Goal: Transaction & Acquisition: Obtain resource

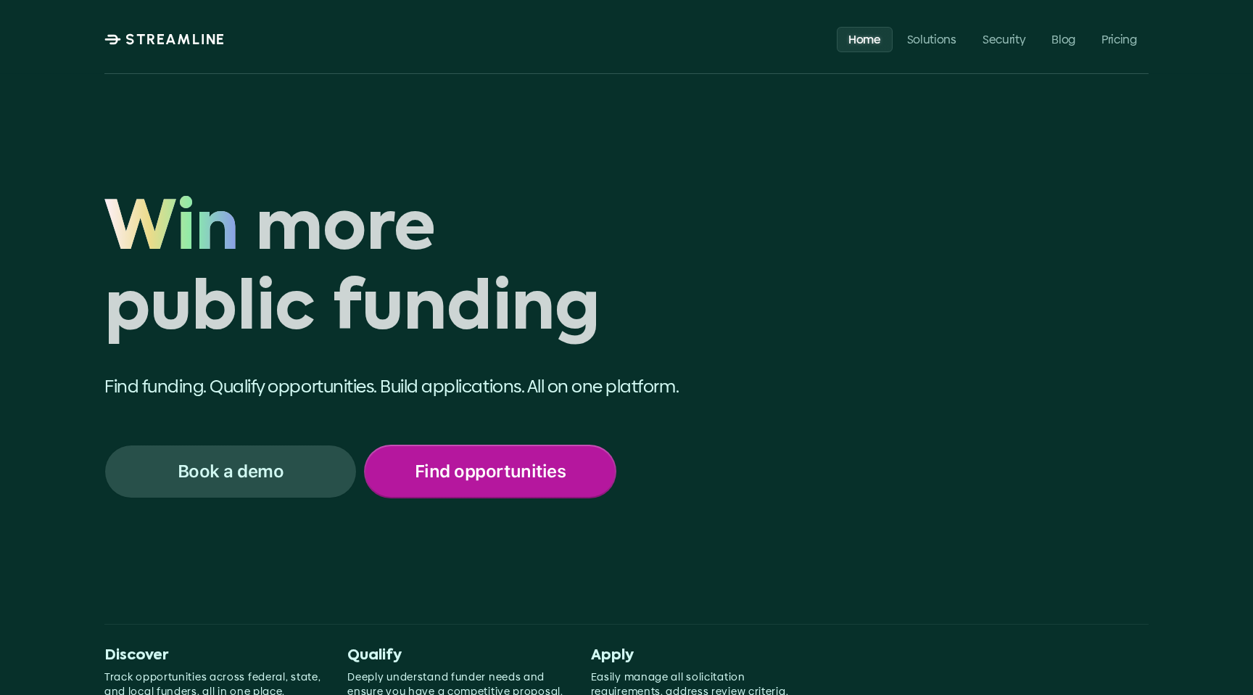
click at [542, 480] on p "Find opportunities" at bounding box center [490, 471] width 151 height 19
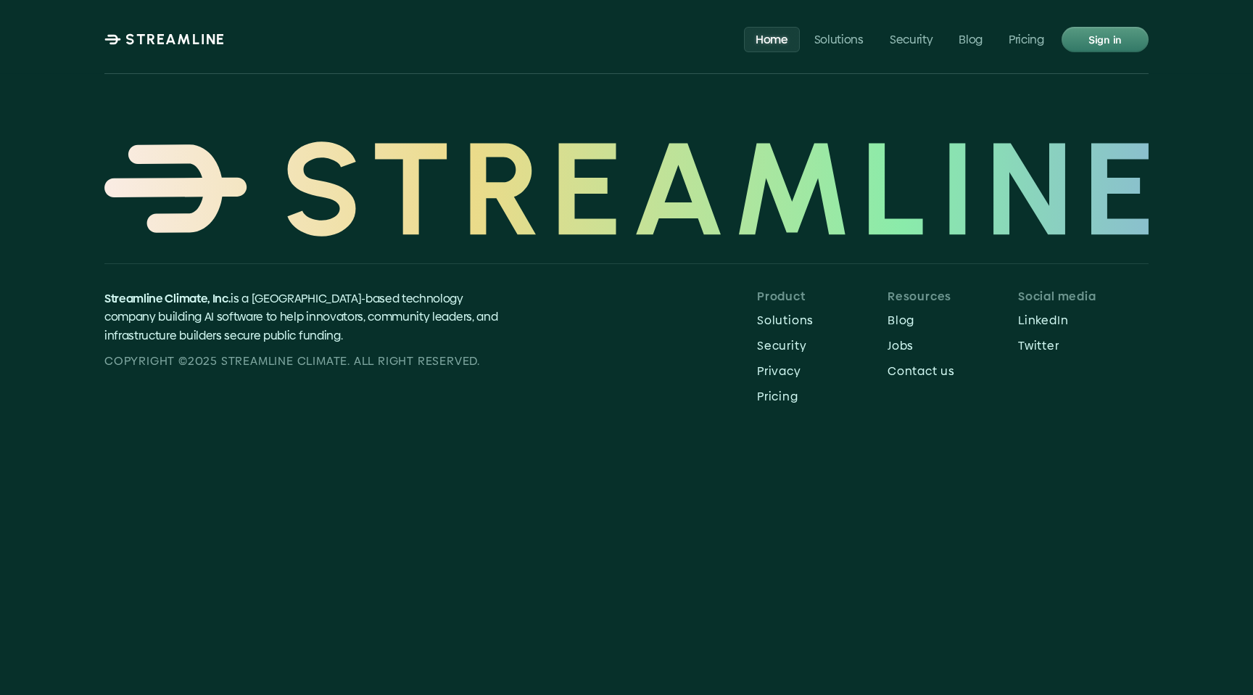
scroll to position [6160, 0]
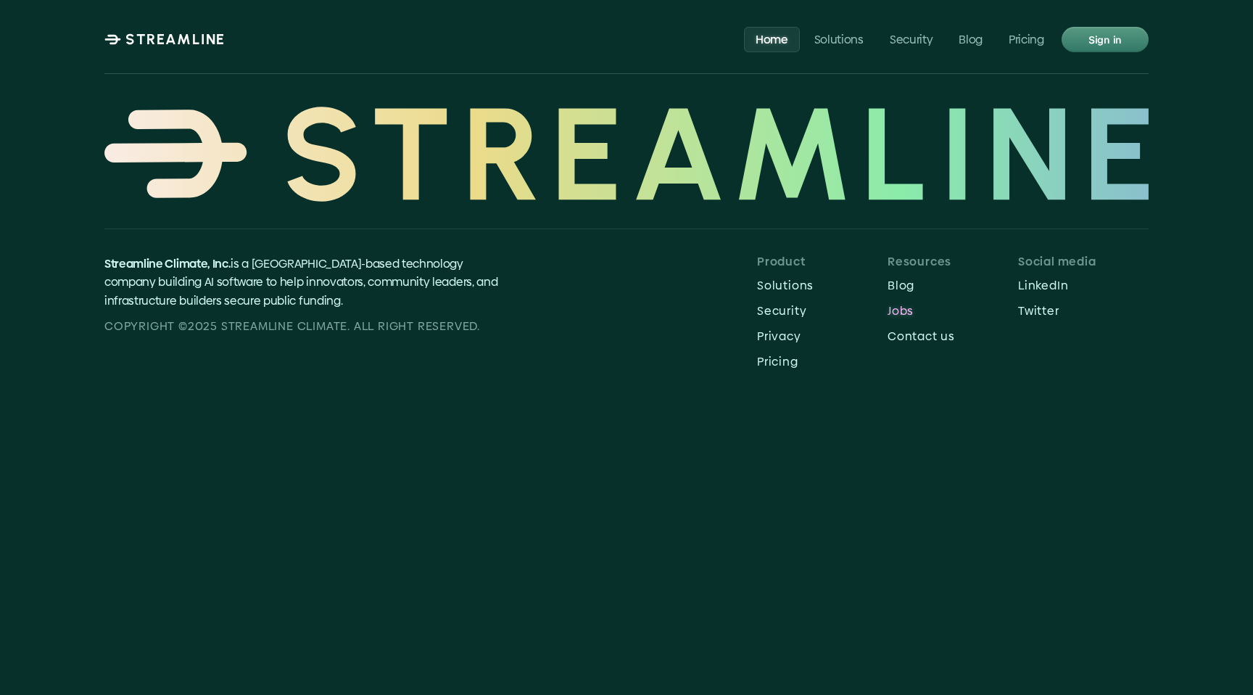
click at [890, 304] on p "Jobs" at bounding box center [953, 311] width 131 height 14
click at [909, 278] on p "Blog" at bounding box center [953, 285] width 131 height 14
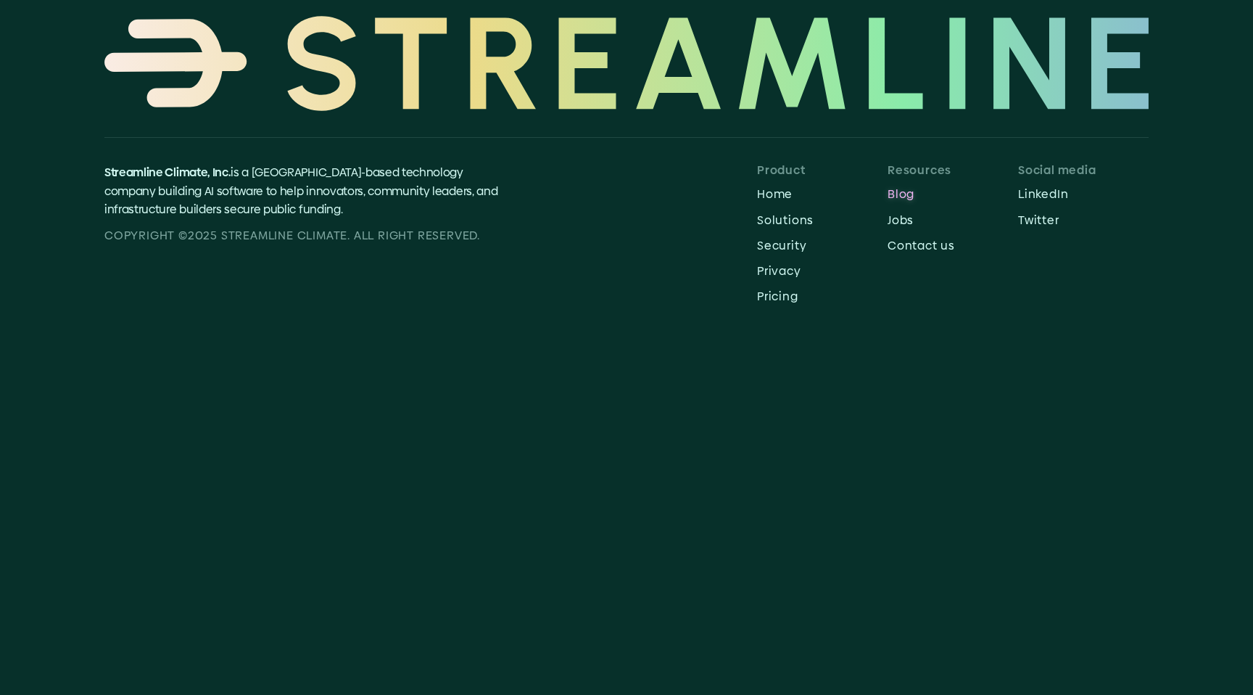
scroll to position [3216, 0]
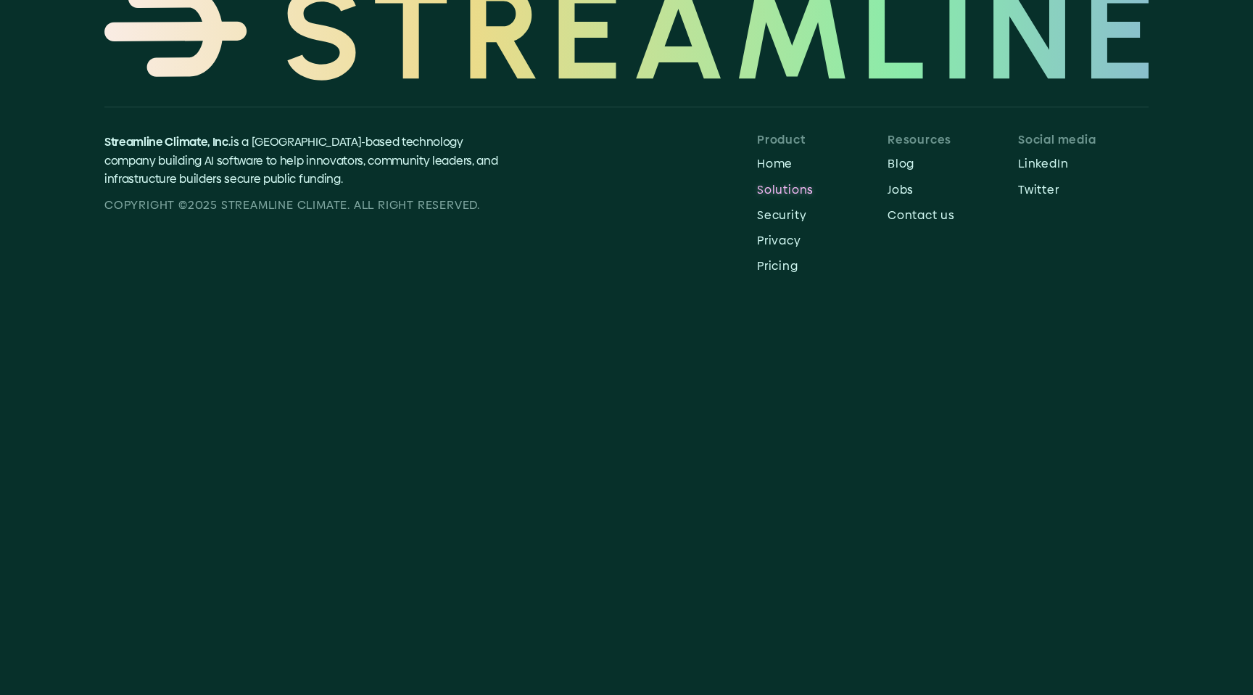
click at [778, 191] on p "Solutions" at bounding box center [822, 190] width 131 height 14
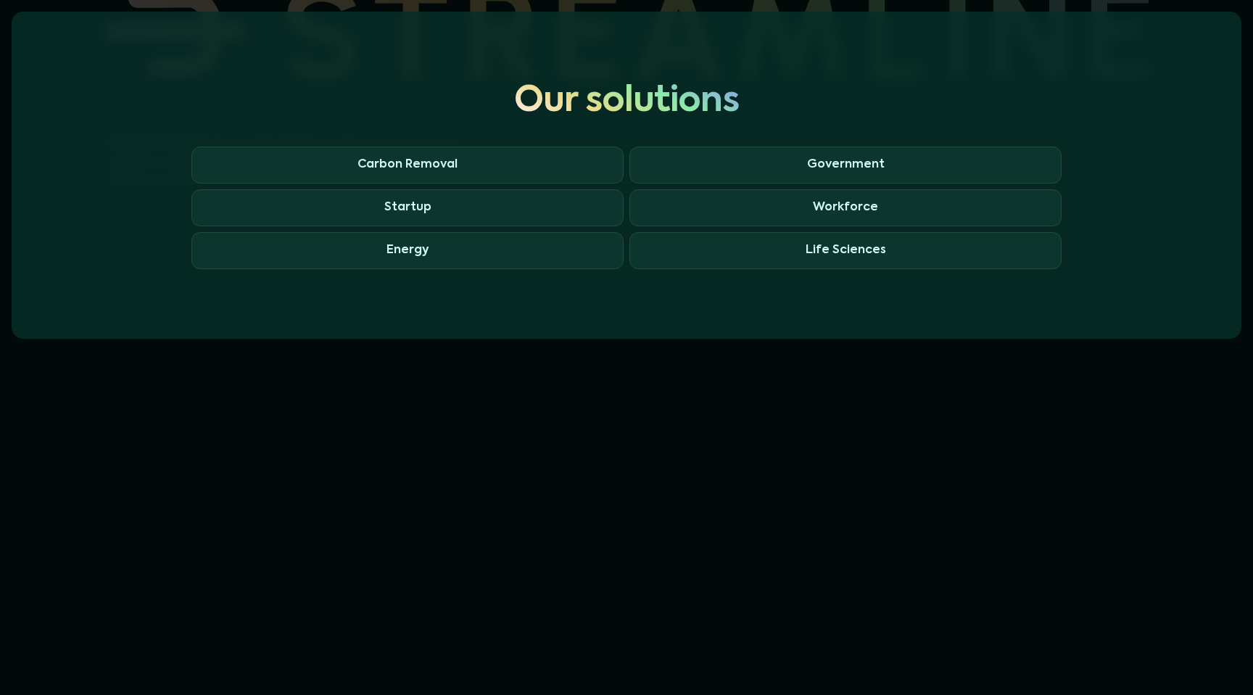
click at [280, 387] on div at bounding box center [626, 347] width 1253 height 695
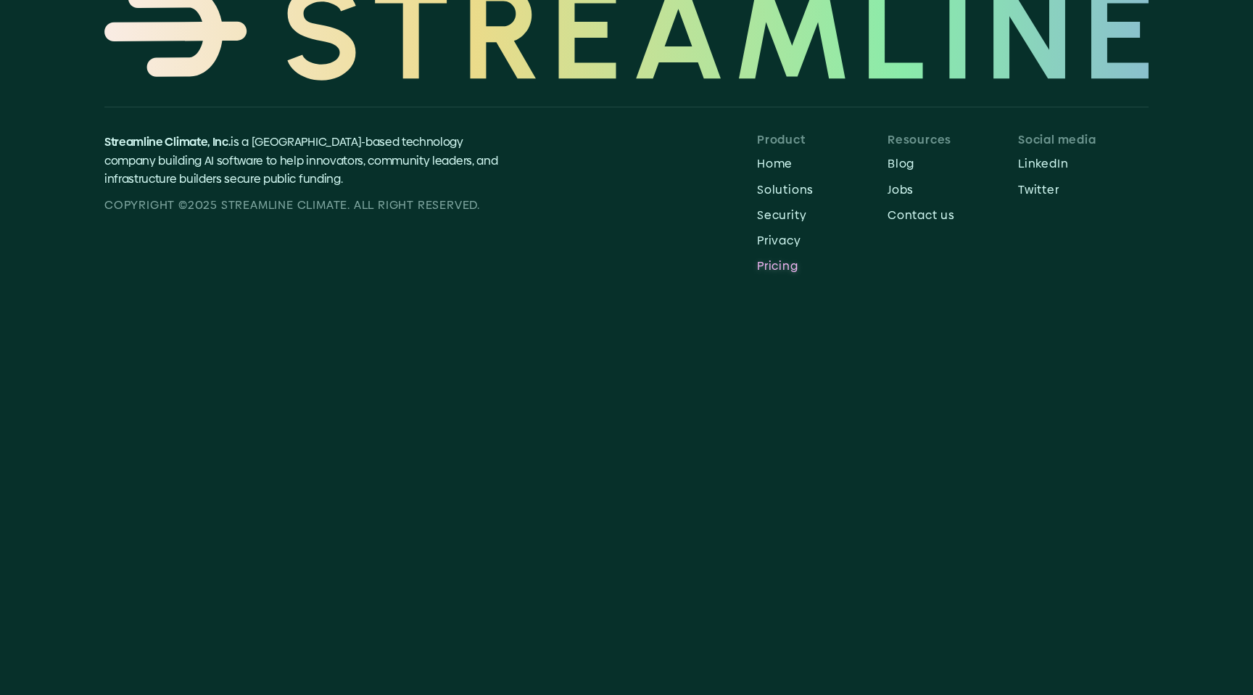
click at [785, 269] on p "Pricing" at bounding box center [822, 266] width 131 height 14
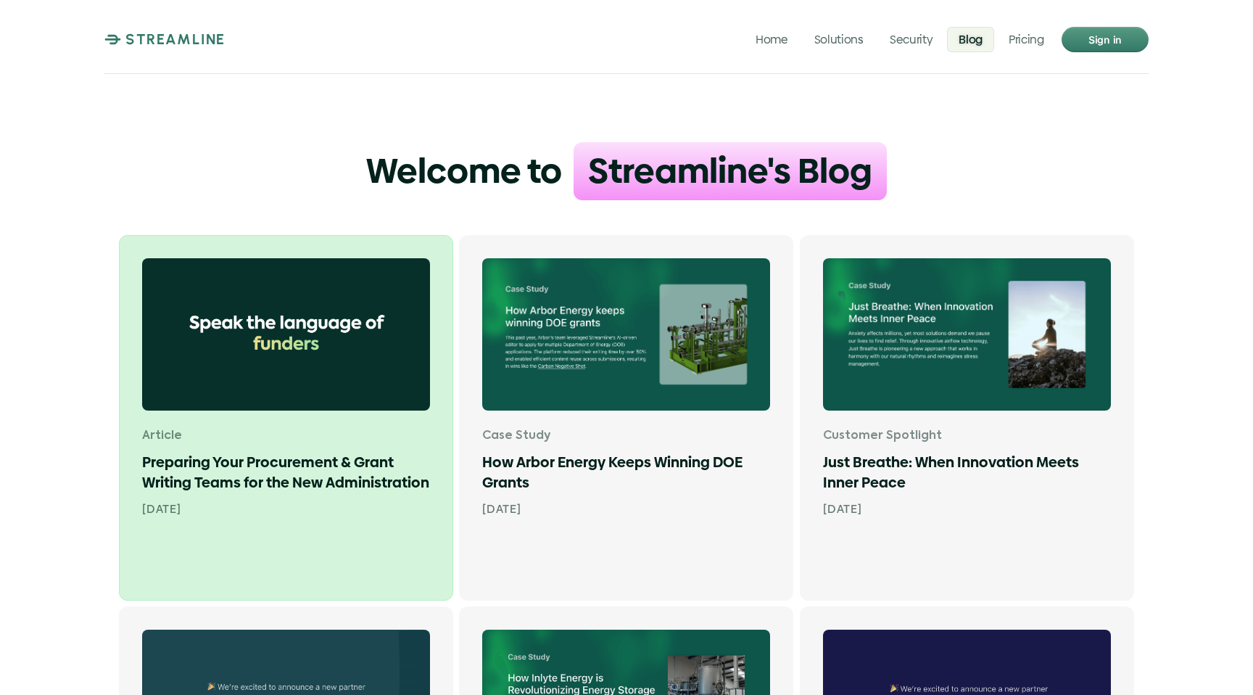
click at [236, 405] on img at bounding box center [286, 334] width 288 height 152
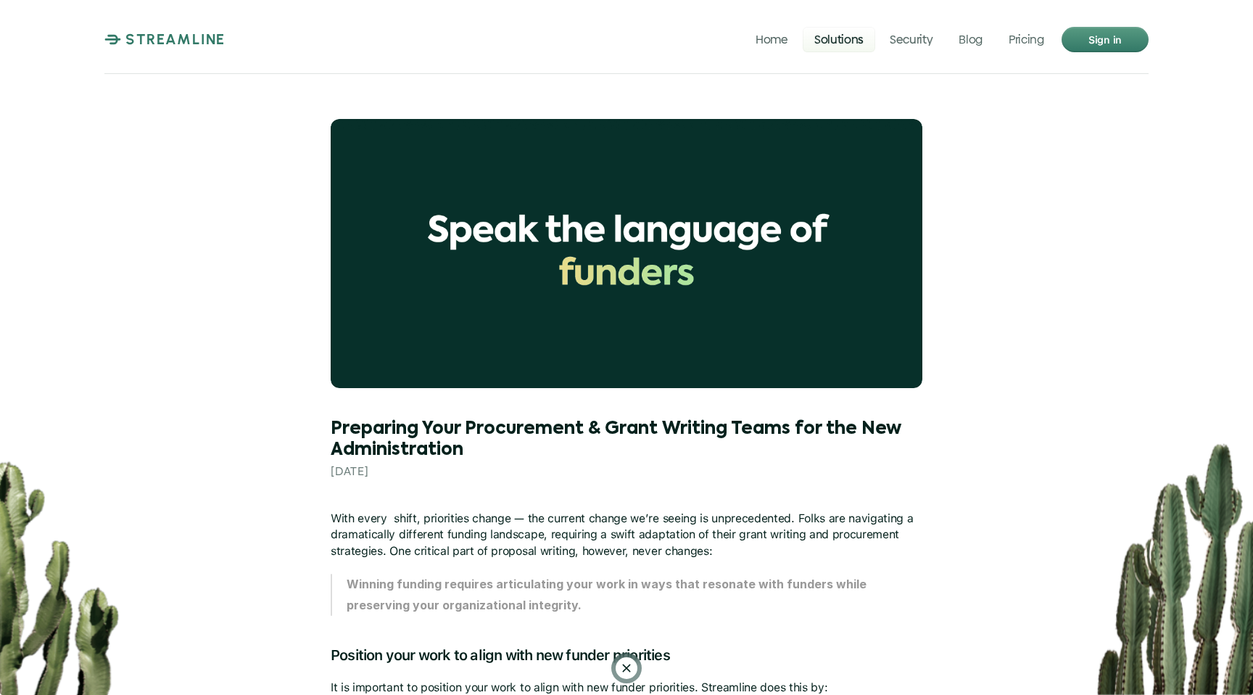
click at [851, 36] on p "Solutions" at bounding box center [838, 39] width 49 height 14
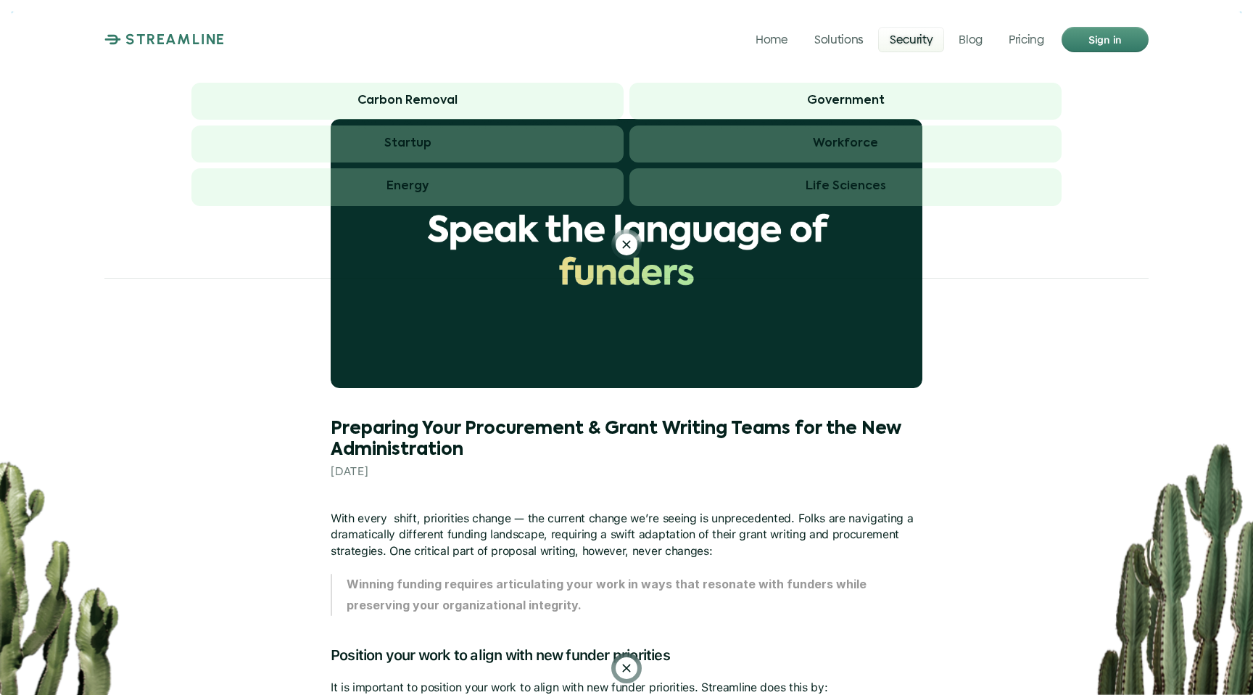
click at [900, 32] on p "Security" at bounding box center [911, 39] width 43 height 14
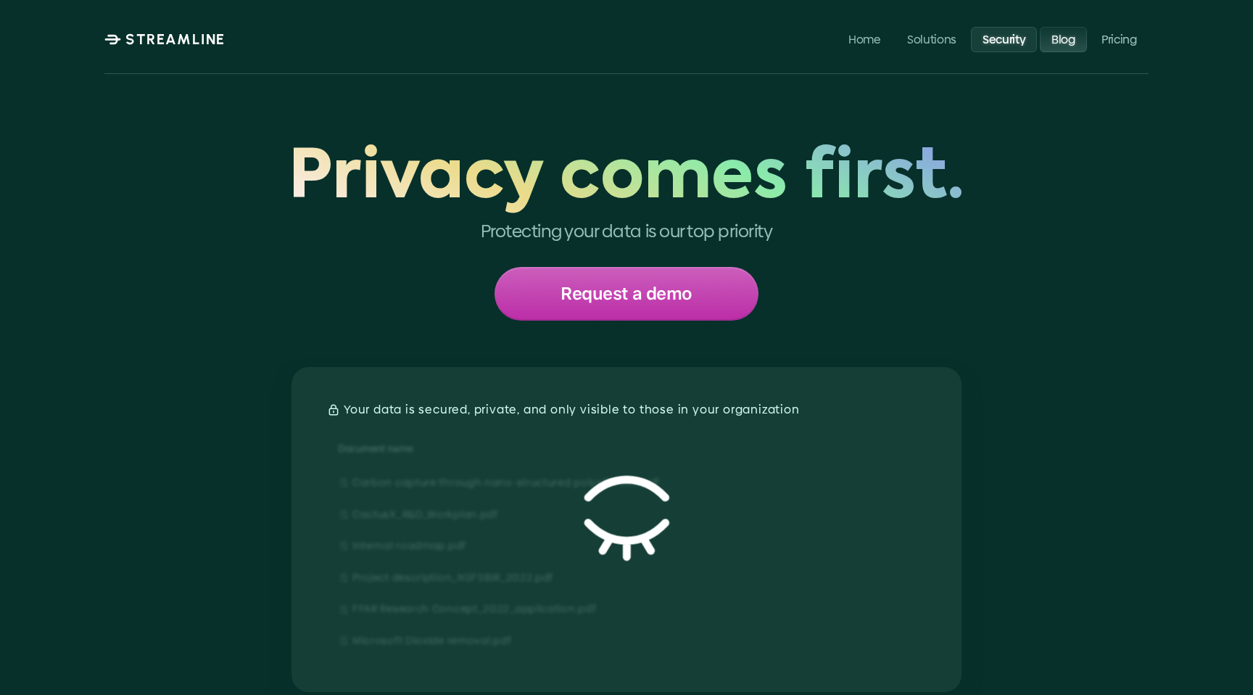
click at [1070, 44] on p "Blog" at bounding box center [1064, 39] width 24 height 14
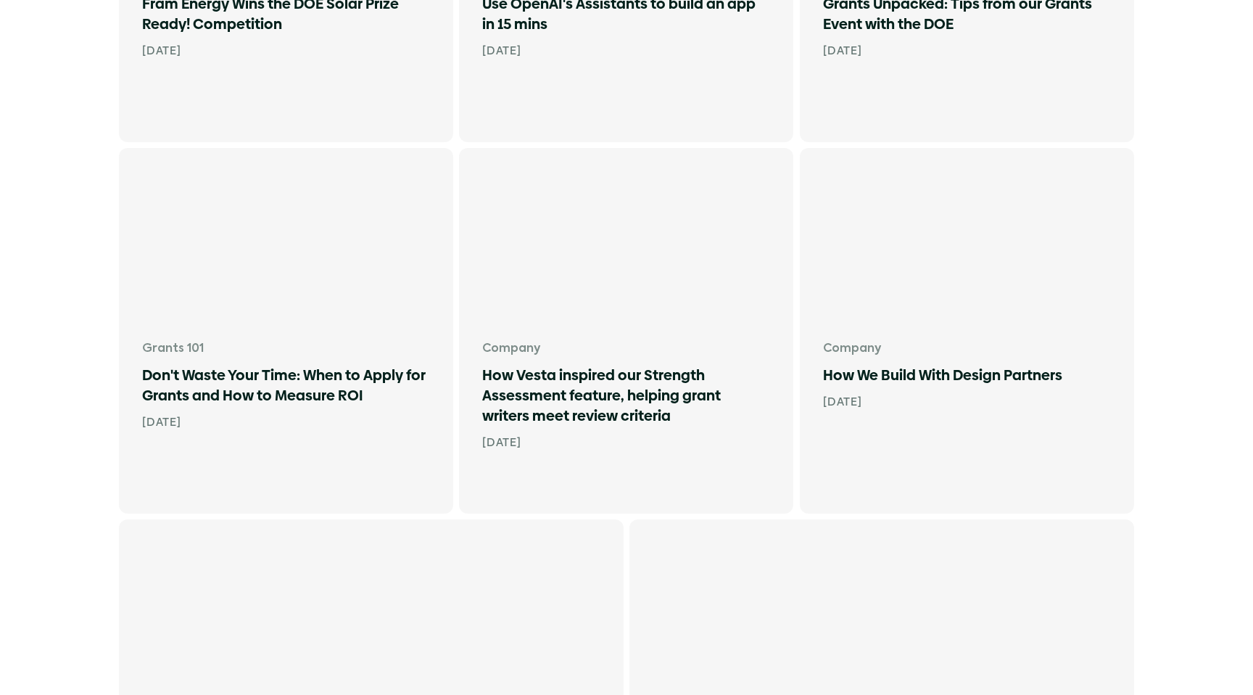
scroll to position [1426, 0]
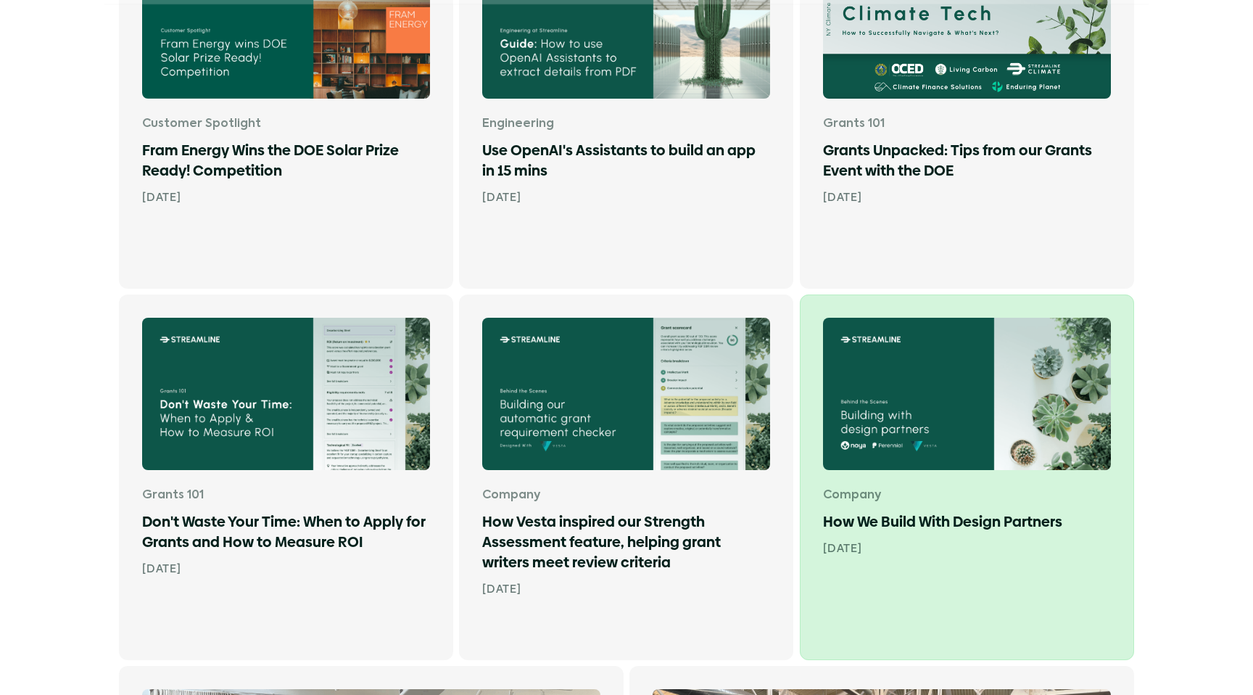
click at [1025, 473] on link "Company How We Build With Design Partners [DATE]" at bounding box center [967, 476] width 334 height 365
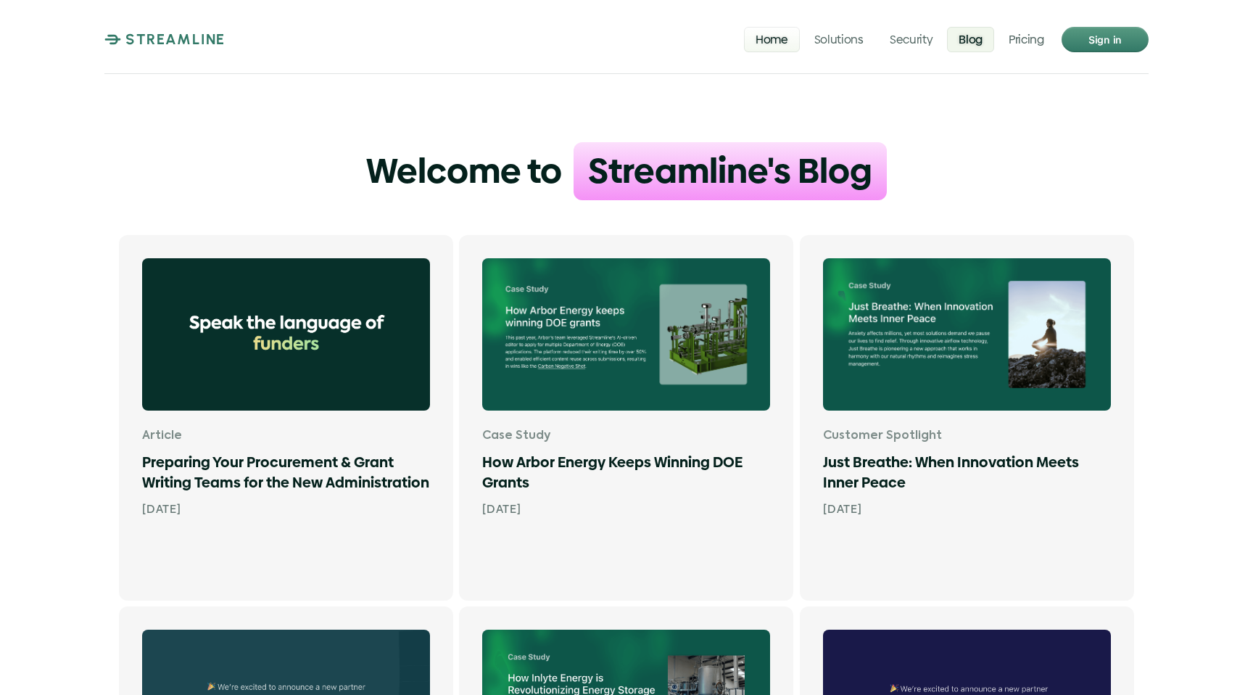
click at [769, 37] on p "Home" at bounding box center [772, 39] width 33 height 14
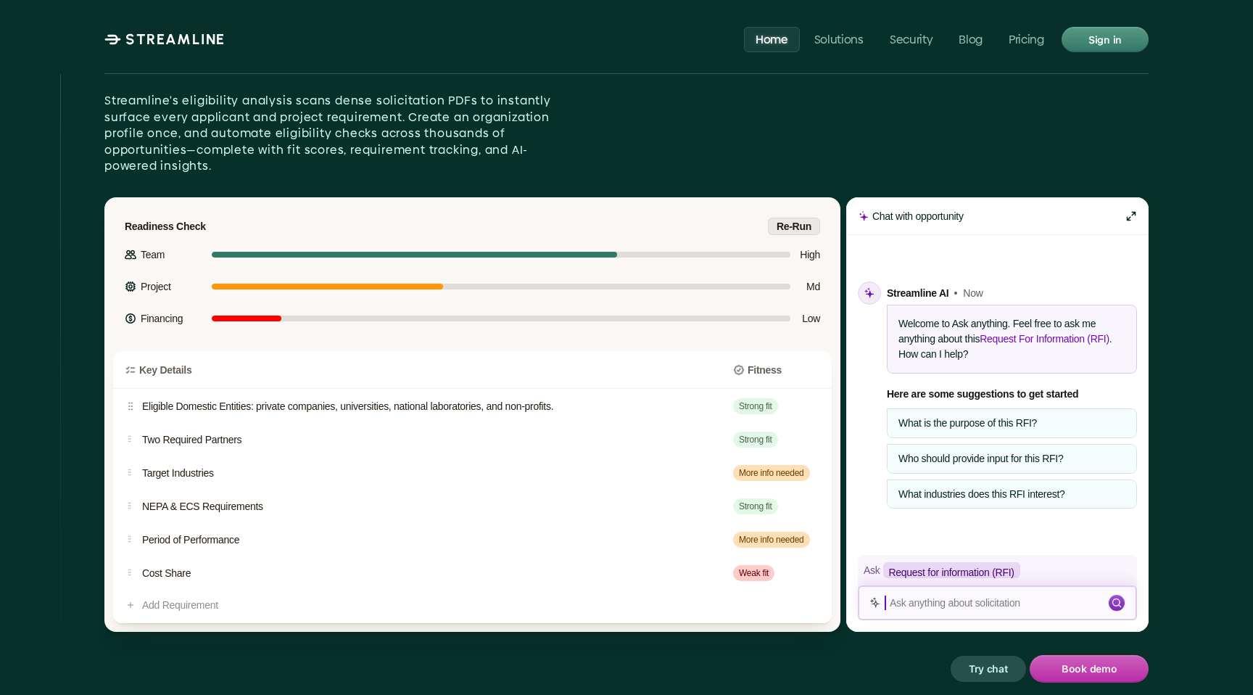
scroll to position [1922, 0]
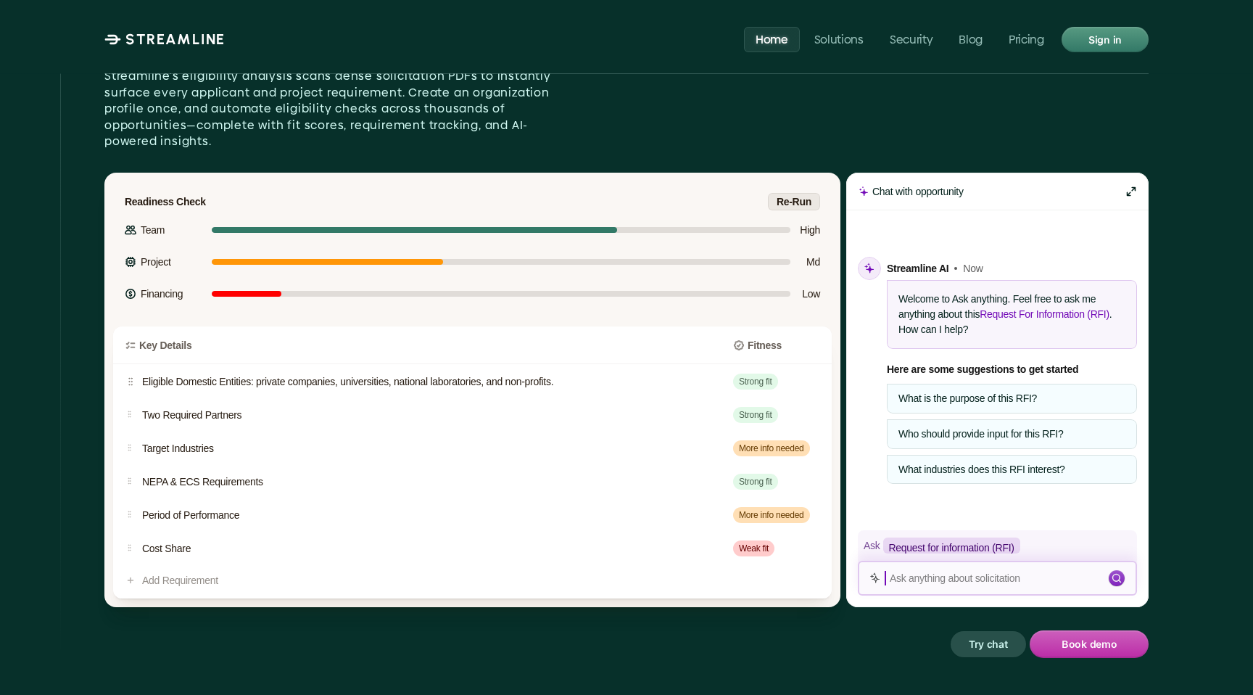
click at [1011, 392] on p "What is the purpose of this RFI?" at bounding box center [1011, 398] width 227 height 12
click at [941, 572] on p "Ask anything about solicitation" at bounding box center [998, 578] width 216 height 12
click at [952, 572] on p "Ask anything about solicitation" at bounding box center [998, 578] width 216 height 12
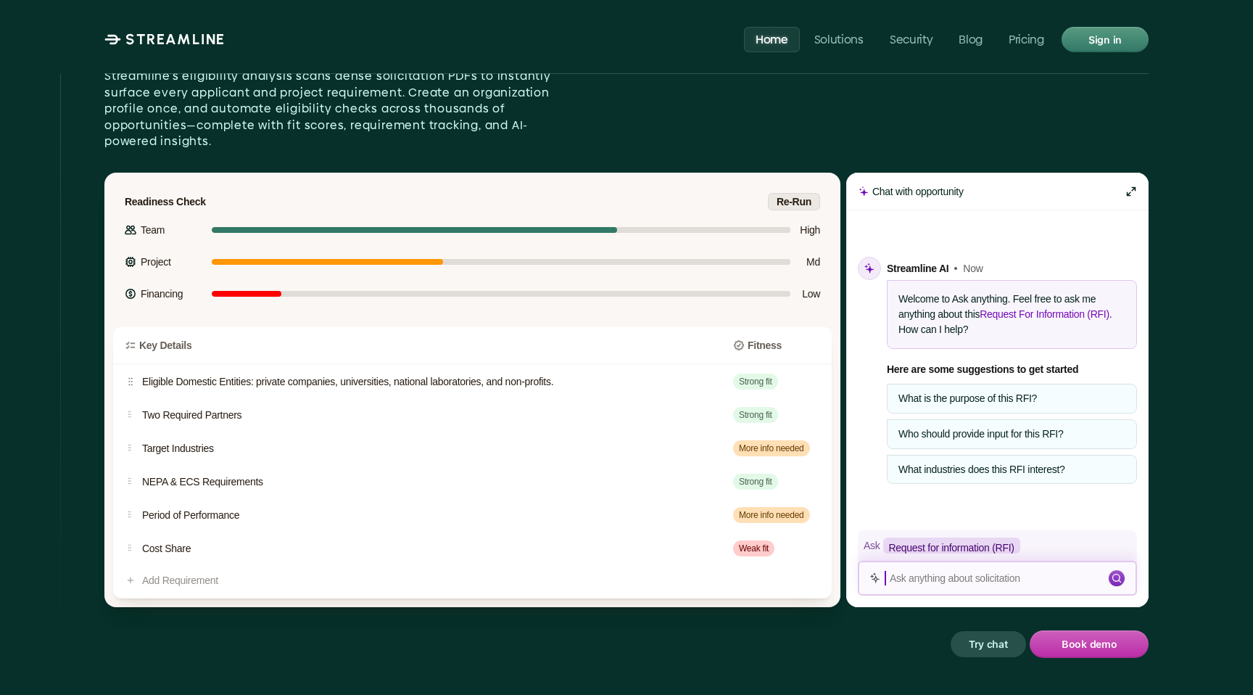
click at [947, 537] on div "Request for information (RFI)" at bounding box center [951, 545] width 137 height 16
click at [961, 572] on p "Ask anything about solicitation" at bounding box center [998, 578] width 216 height 12
click at [975, 634] on p "Try chat" at bounding box center [989, 643] width 40 height 19
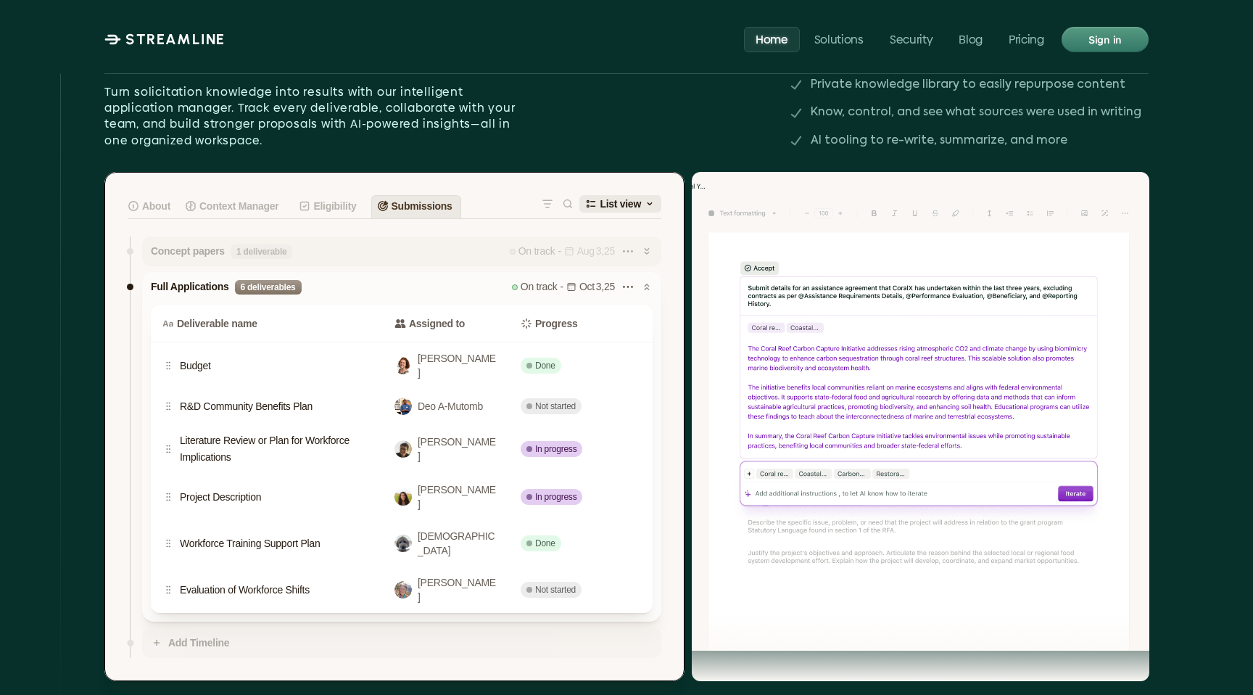
scroll to position [2792, 0]
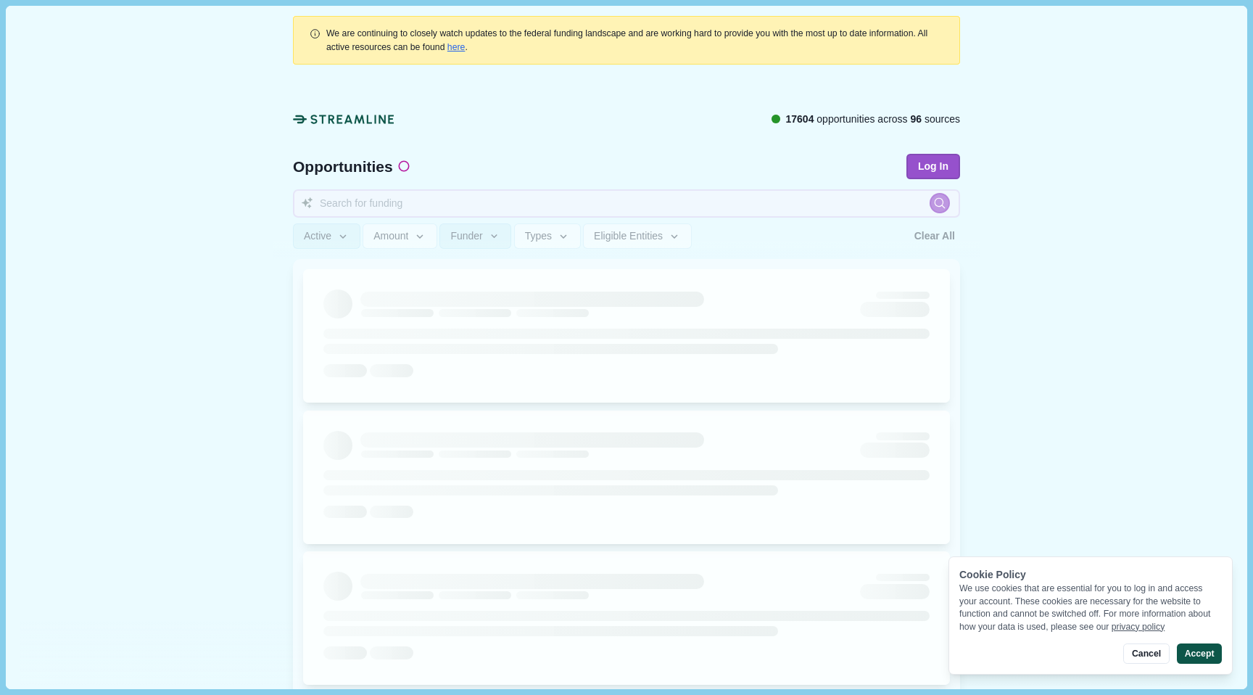
click at [1204, 655] on button "Accept" at bounding box center [1199, 653] width 45 height 20
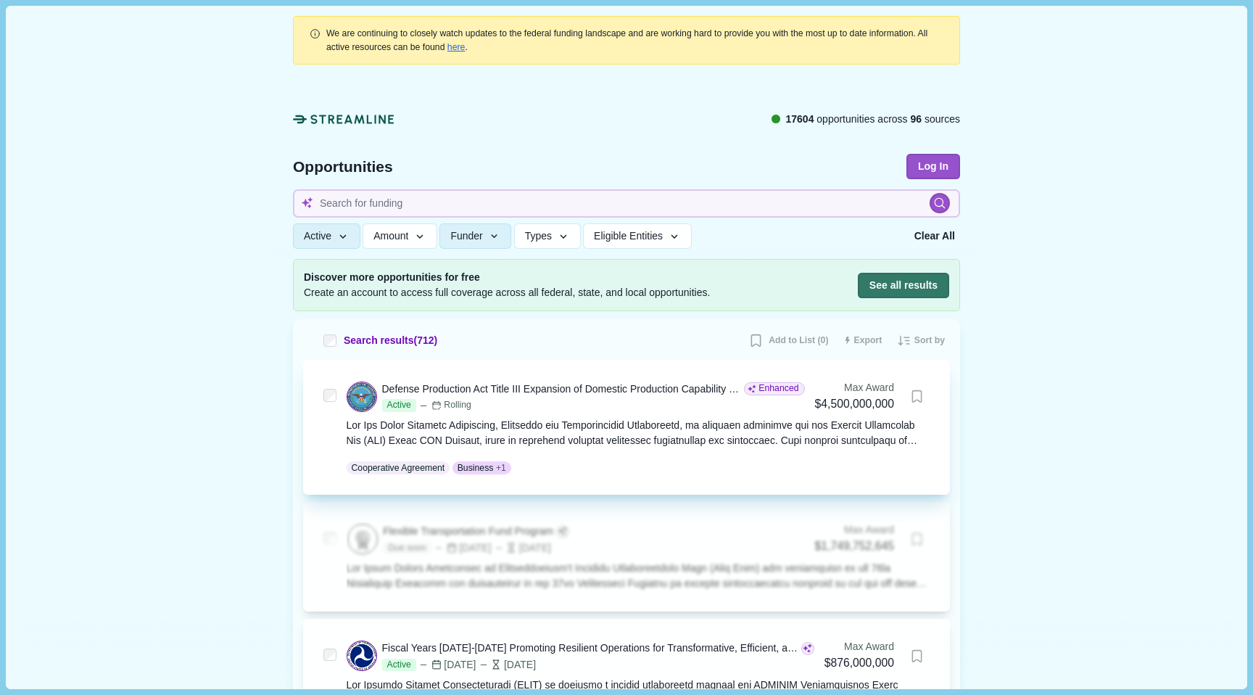
click at [433, 391] on div "Defense Production Act Title III Expansion of Domestic Production Capability an…" at bounding box center [562, 388] width 360 height 15
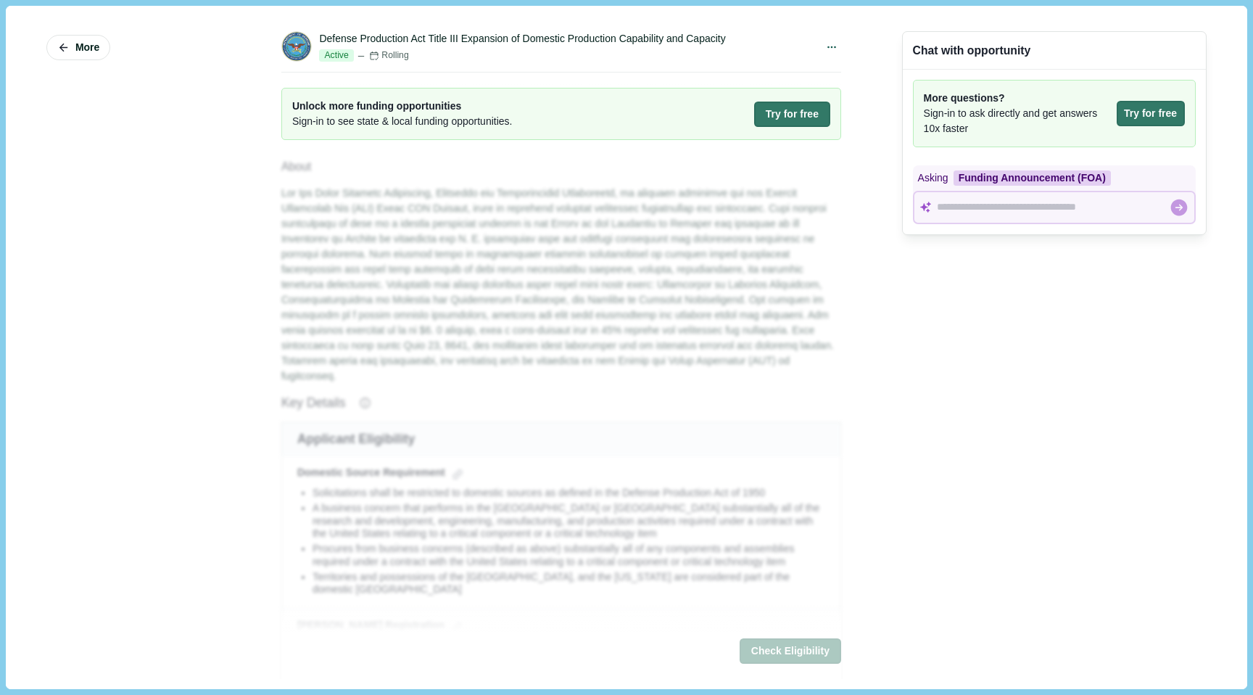
click at [964, 215] on div at bounding box center [1053, 207] width 232 height 18
click at [1138, 118] on button "Try for free" at bounding box center [1151, 113] width 68 height 25
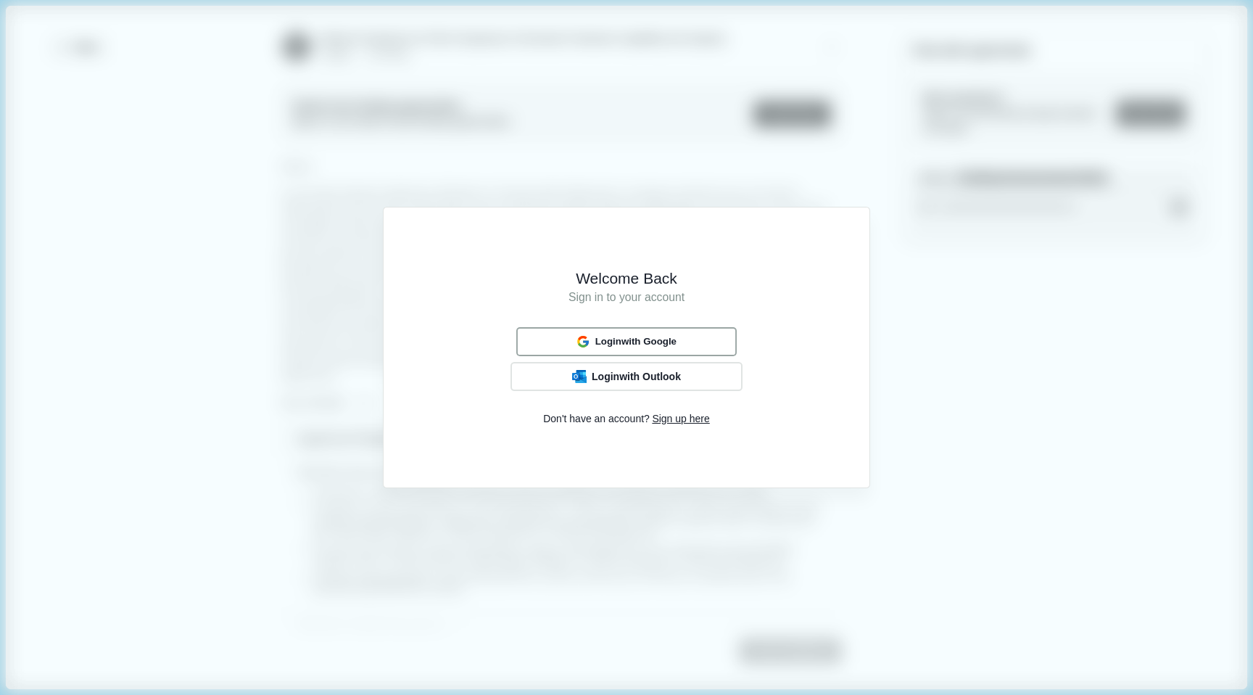
click at [644, 340] on span "Login with Google" at bounding box center [635, 342] width 81 height 12
